Goal: Task Accomplishment & Management: Complete application form

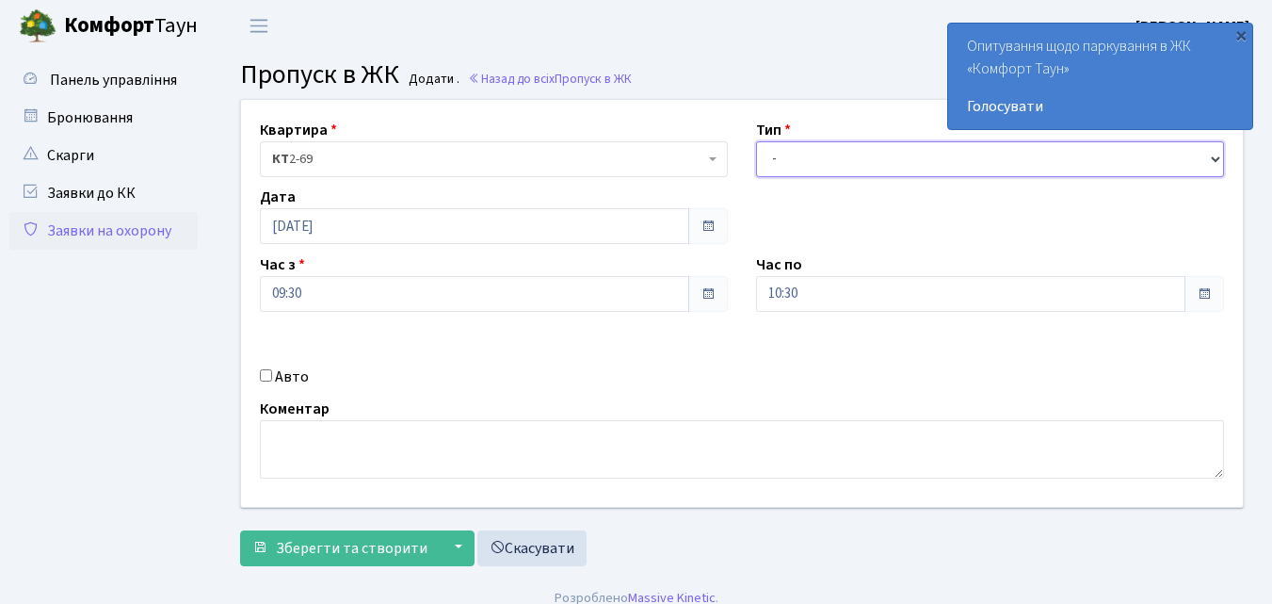
click at [775, 157] on select "- Доставка Таксі Гості Сервіс" at bounding box center [990, 159] width 468 height 36
select select "1"
click at [756, 141] on select "- Доставка Таксі Гості Сервіс" at bounding box center [990, 159] width 468 height 36
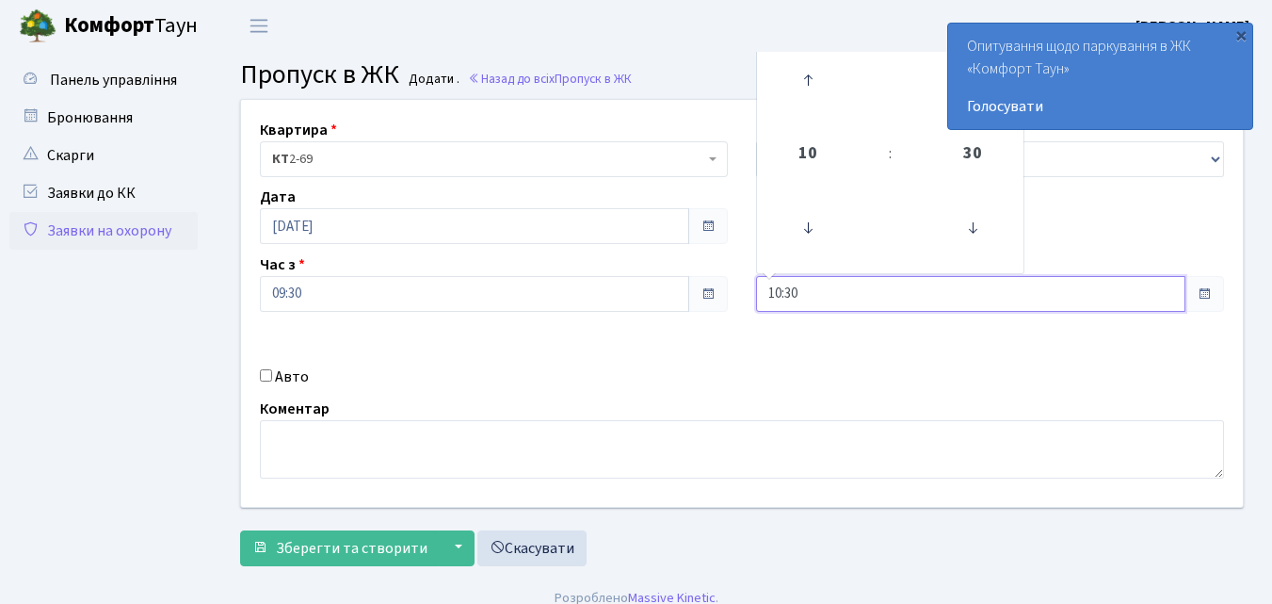
click at [790, 298] on input "10:30" at bounding box center [970, 294] width 429 height 36
click at [817, 80] on icon at bounding box center [807, 80] width 51 height 51
click at [816, 75] on icon at bounding box center [807, 80] width 51 height 51
click at [816, 74] on icon at bounding box center [807, 80] width 51 height 51
click at [813, 70] on icon at bounding box center [807, 80] width 51 height 51
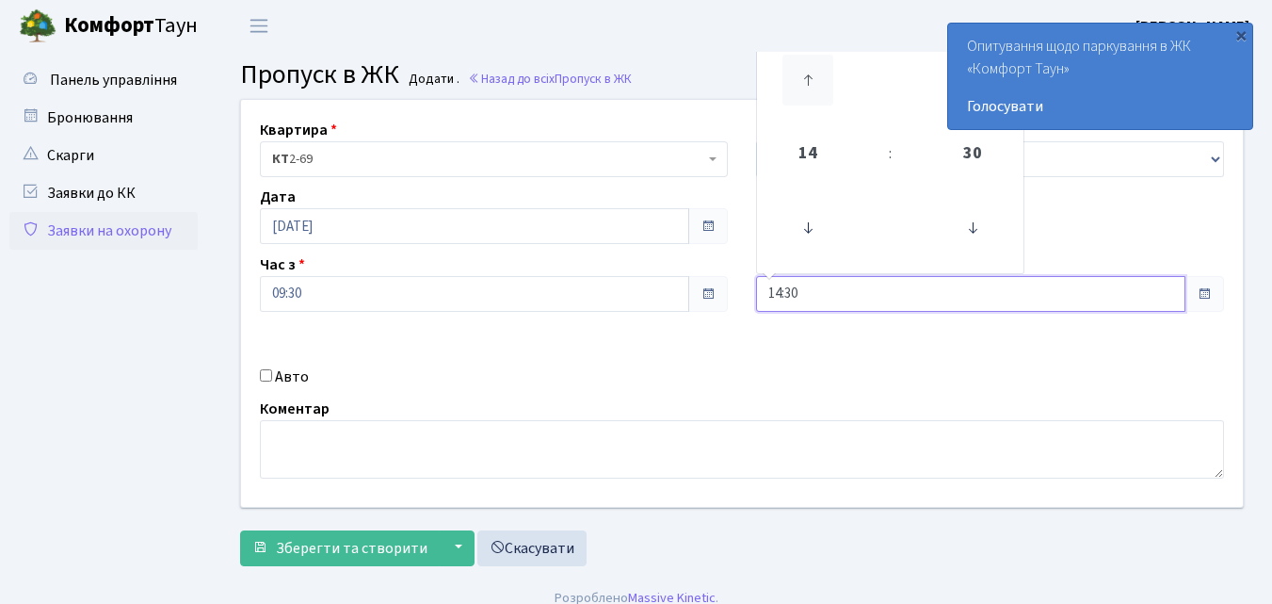
click at [813, 70] on icon at bounding box center [807, 80] width 51 height 51
click at [810, 70] on icon at bounding box center [807, 80] width 51 height 51
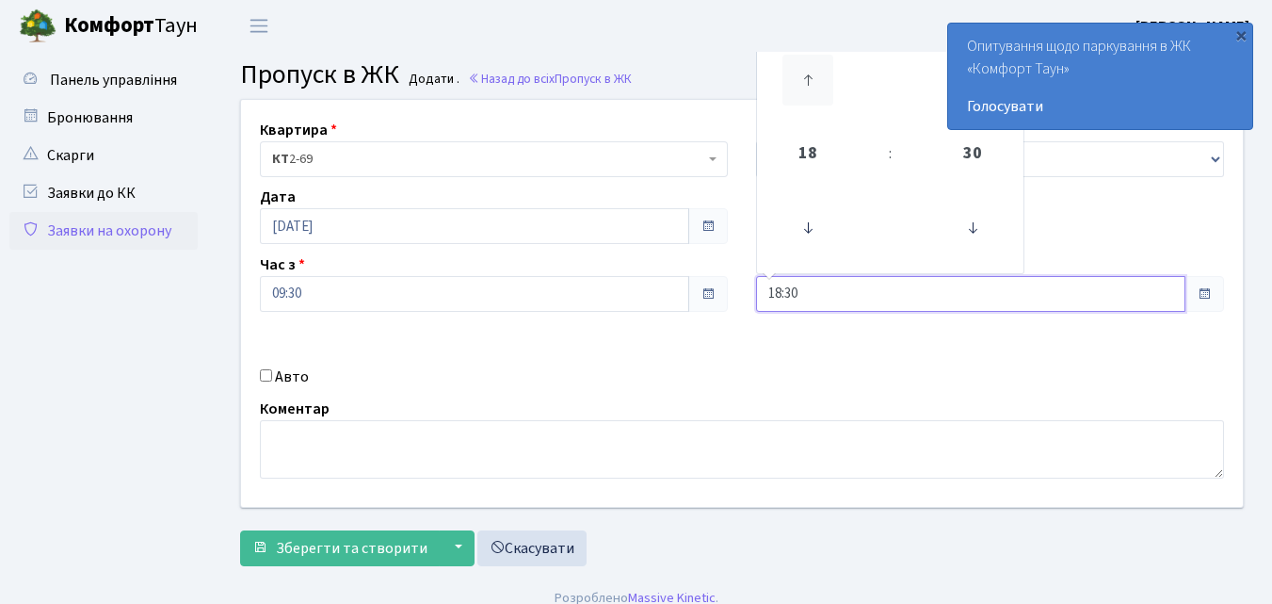
type input "19:30"
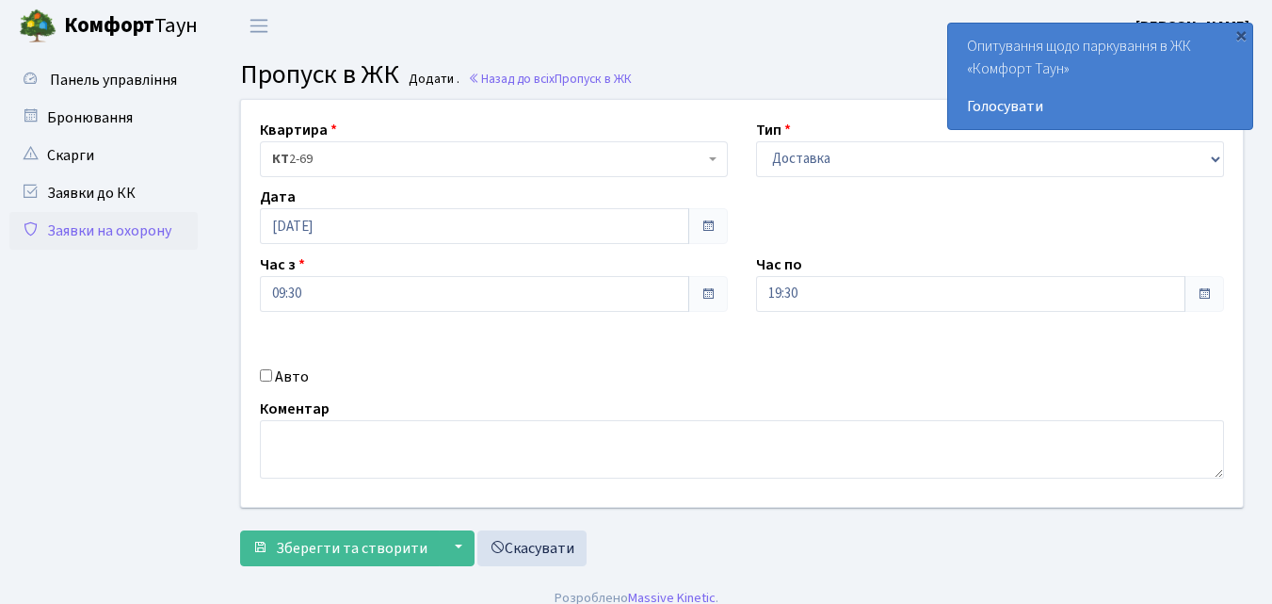
click at [268, 371] on input "Авто" at bounding box center [266, 375] width 12 height 12
checkbox input "true"
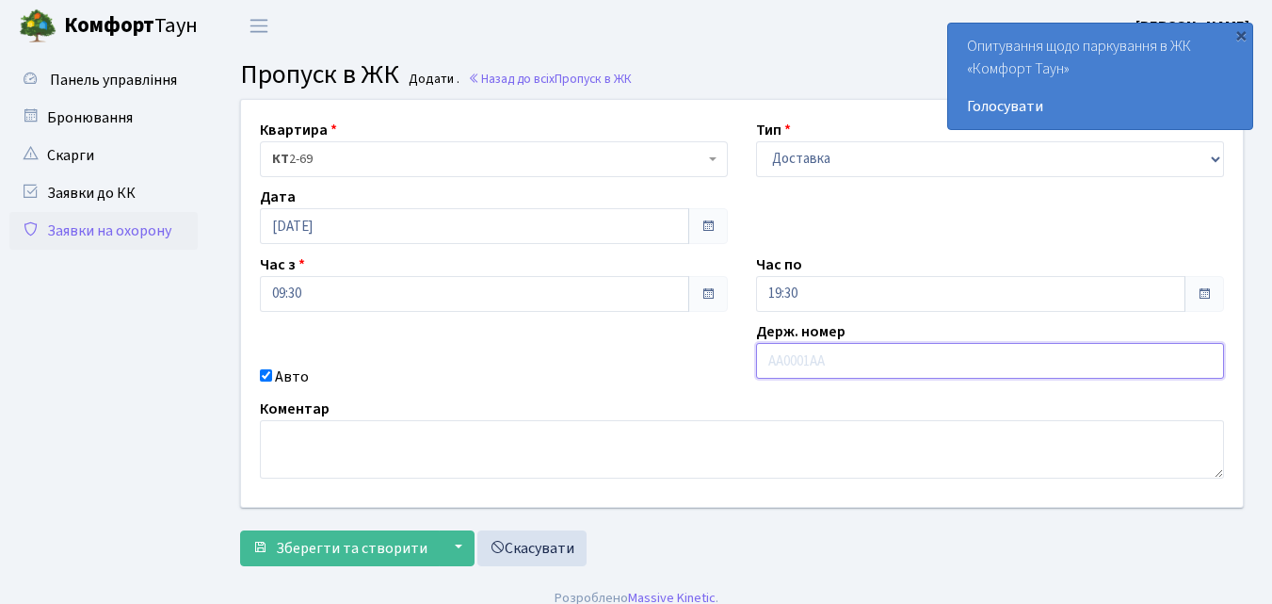
click at [814, 360] on input "text" at bounding box center [990, 361] width 468 height 36
type input "ВХ6754ВС"
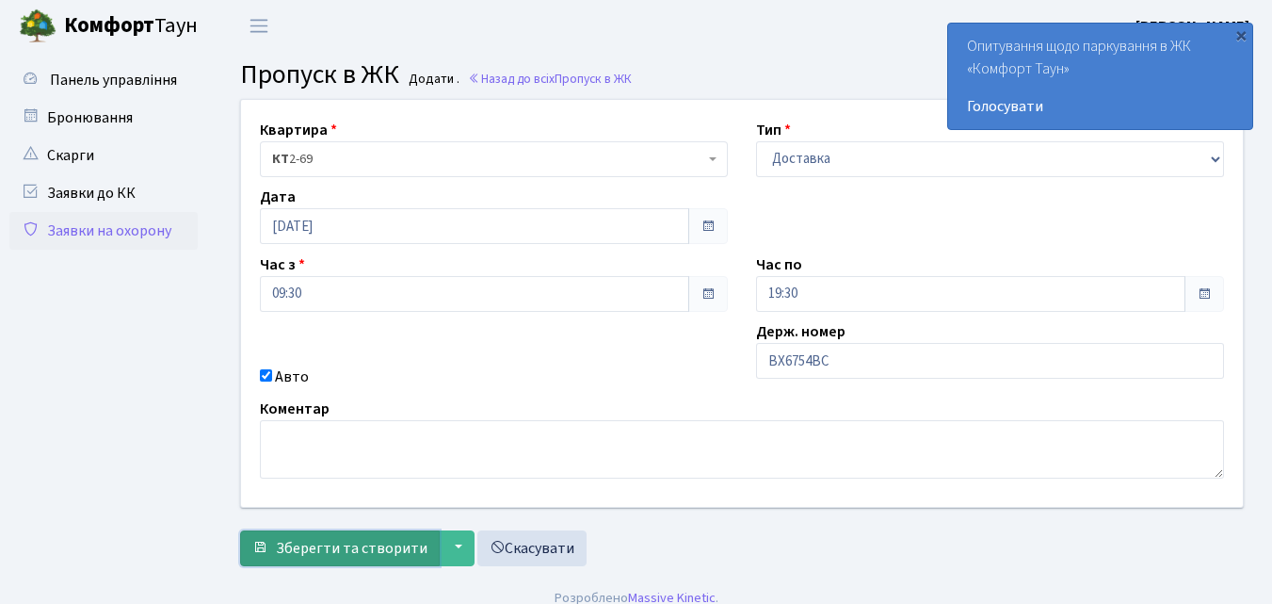
click at [389, 546] on span "Зберегти та створити" at bounding box center [352, 548] width 152 height 21
